Goal: Information Seeking & Learning: Learn about a topic

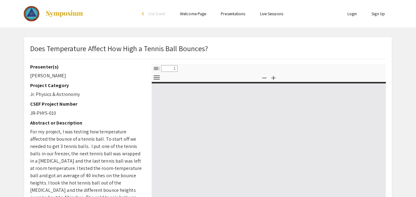
select select "custom"
type input "0"
select select "custom"
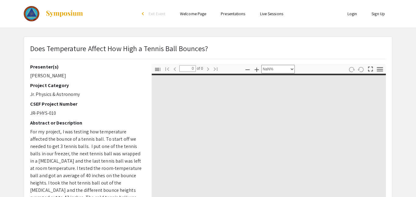
type input "1"
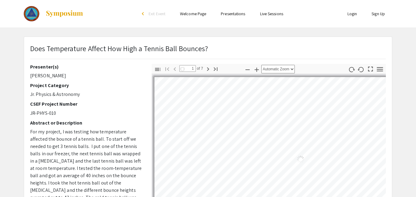
select select "auto"
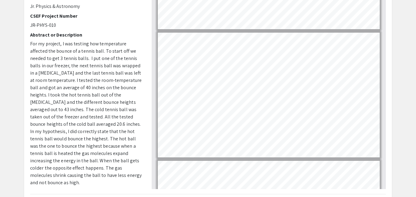
scroll to position [59, 0]
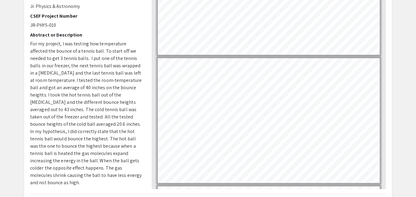
type input "1"
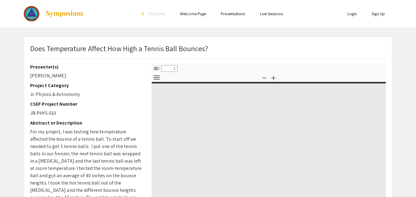
select select "custom"
type input "0"
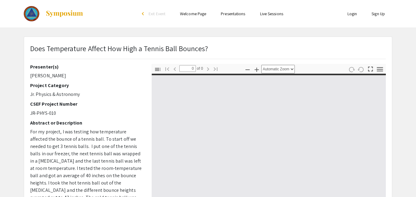
select select "custom"
type input "1"
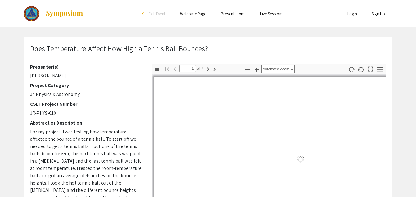
select select "auto"
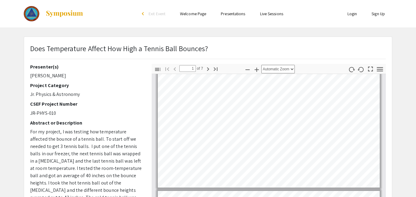
type input "2"
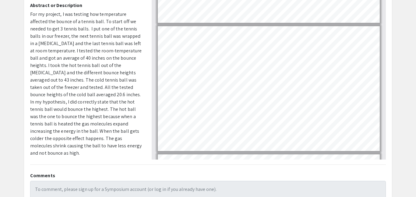
scroll to position [119, 0]
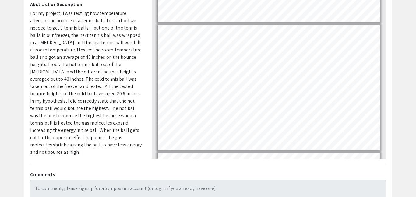
click at [118, 127] on span "For my project, I was testing how temperature affected the bounce of a tennis b…" at bounding box center [86, 82] width 112 height 145
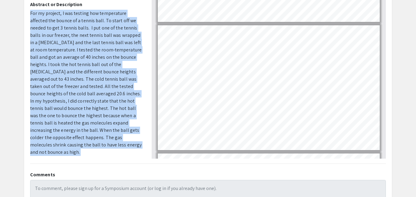
click at [118, 127] on span "For my project, I was testing how temperature affected the bounce of a tennis b…" at bounding box center [86, 82] width 112 height 145
copy div "For my project, I was testing how temperature affected the bounce of a tennis b…"
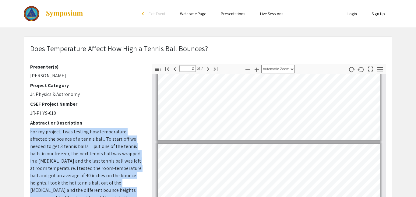
drag, startPoint x: 30, startPoint y: 64, endPoint x: 55, endPoint y: 73, distance: 27.3
click at [55, 73] on div "Presenter(s) Lucas Miller Project Category Jr. Physics & Astronomy CSEF Project…" at bounding box center [87, 170] width 122 height 213
copy div "Presenter(s) Lucas Miller"
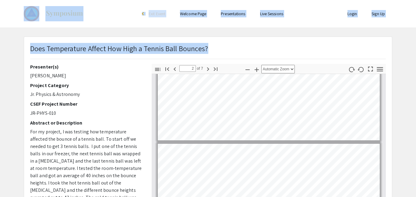
drag, startPoint x: 218, startPoint y: 49, endPoint x: 13, endPoint y: 52, distance: 205.1
click at [13, 52] on app-presentation "Does Temperature Affect How High a Tennis Ball Bounces? Presenter(s) Lucas Mill…" at bounding box center [208, 191] width 416 height 308
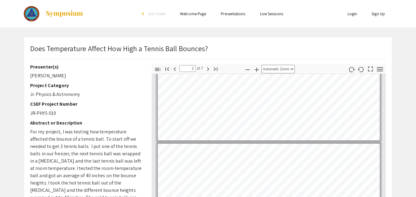
click at [47, 41] on div "Does Temperature Affect How High a Tennis Ball Bounces? Presenter(s) Lucas Mill…" at bounding box center [208, 190] width 368 height 307
